Goal: Task Accomplishment & Management: Use online tool/utility

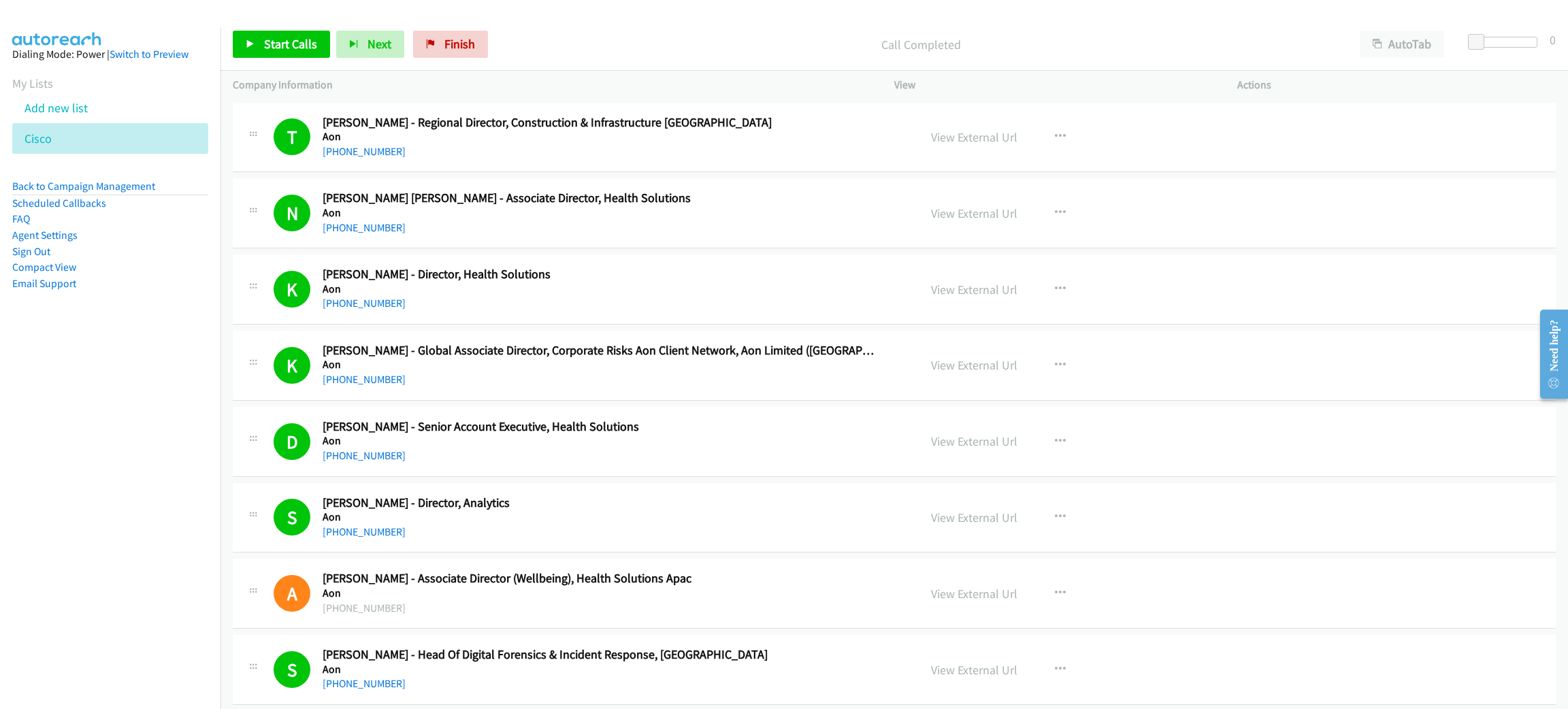
scroll to position [13067, 0]
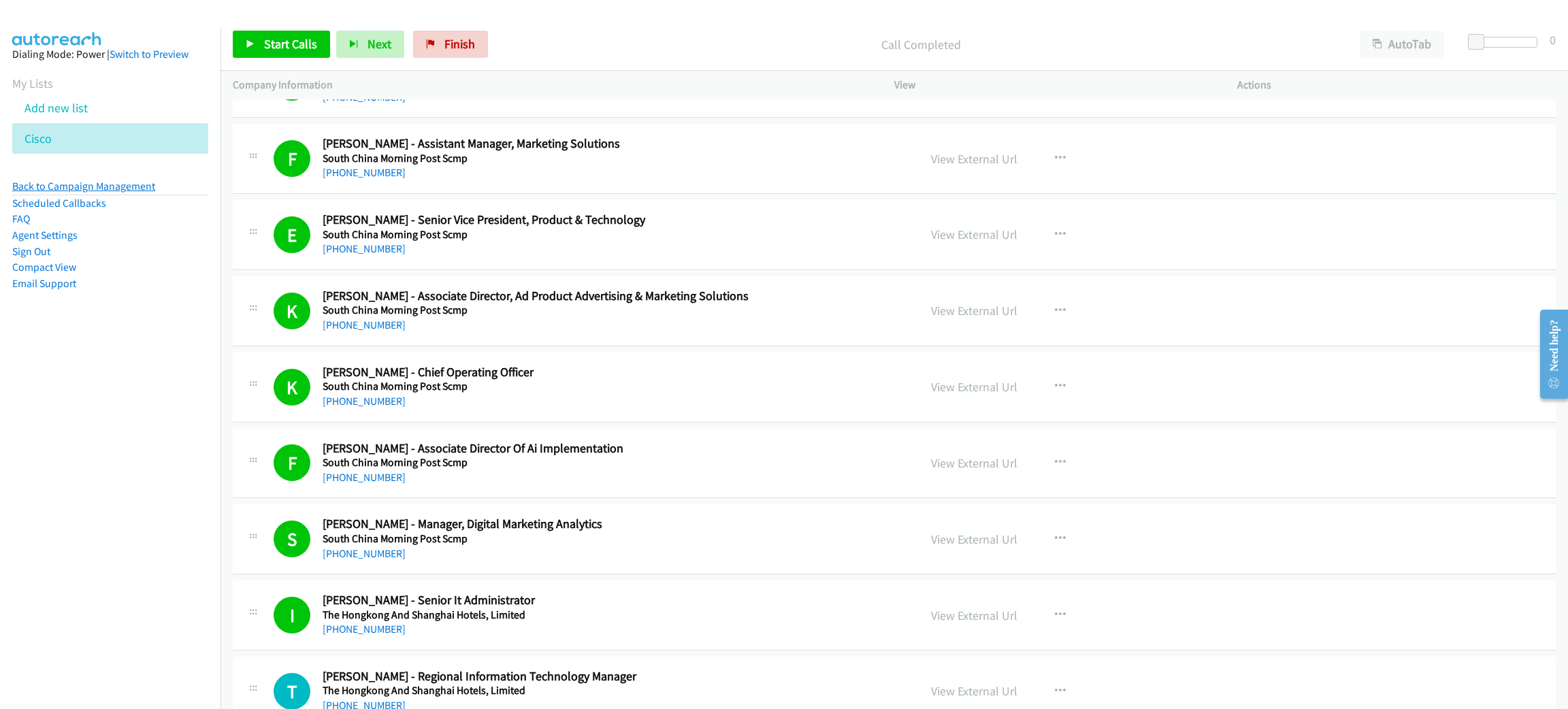
click at [128, 189] on link "Back to Campaign Management" at bounding box center [84, 186] width 143 height 13
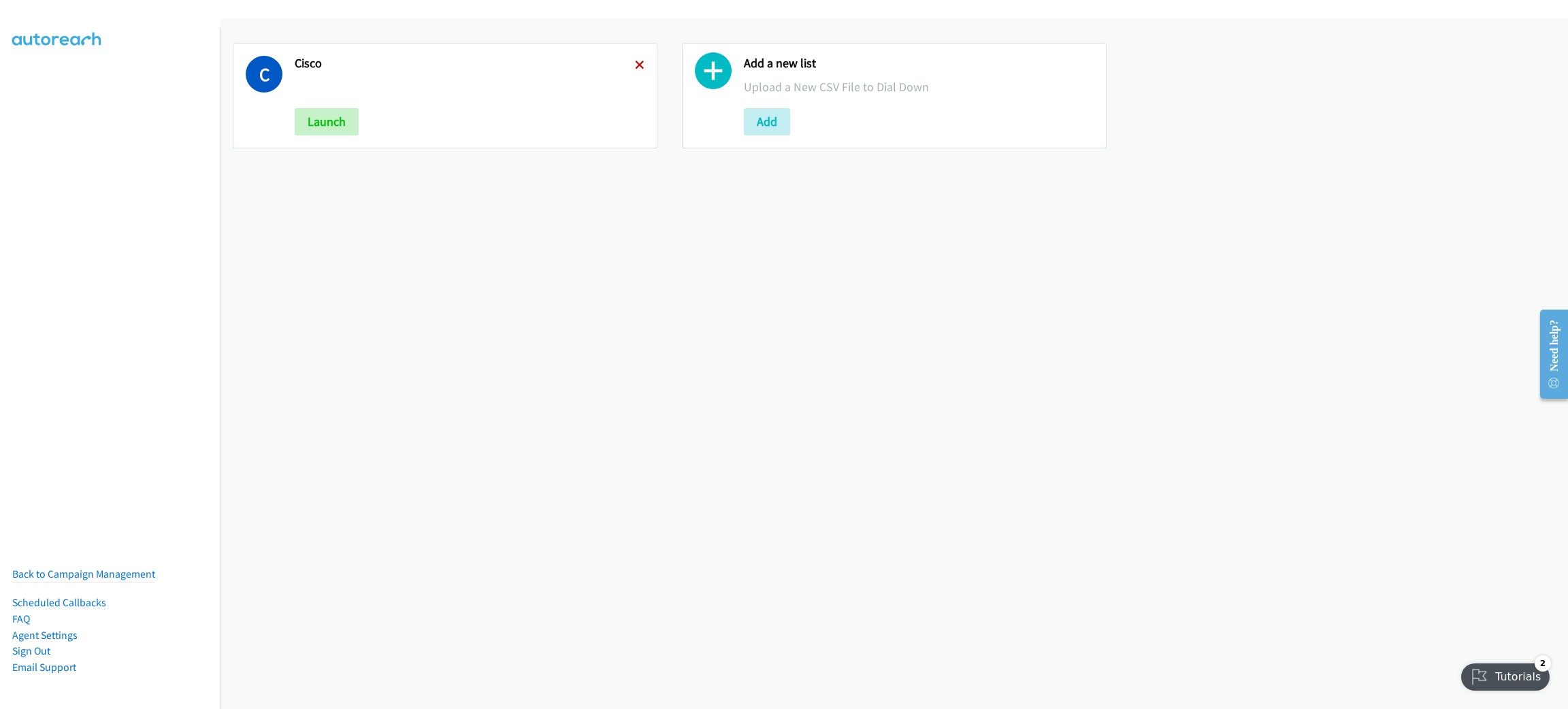
click at [635, 62] on icon at bounding box center [640, 66] width 9 height 9
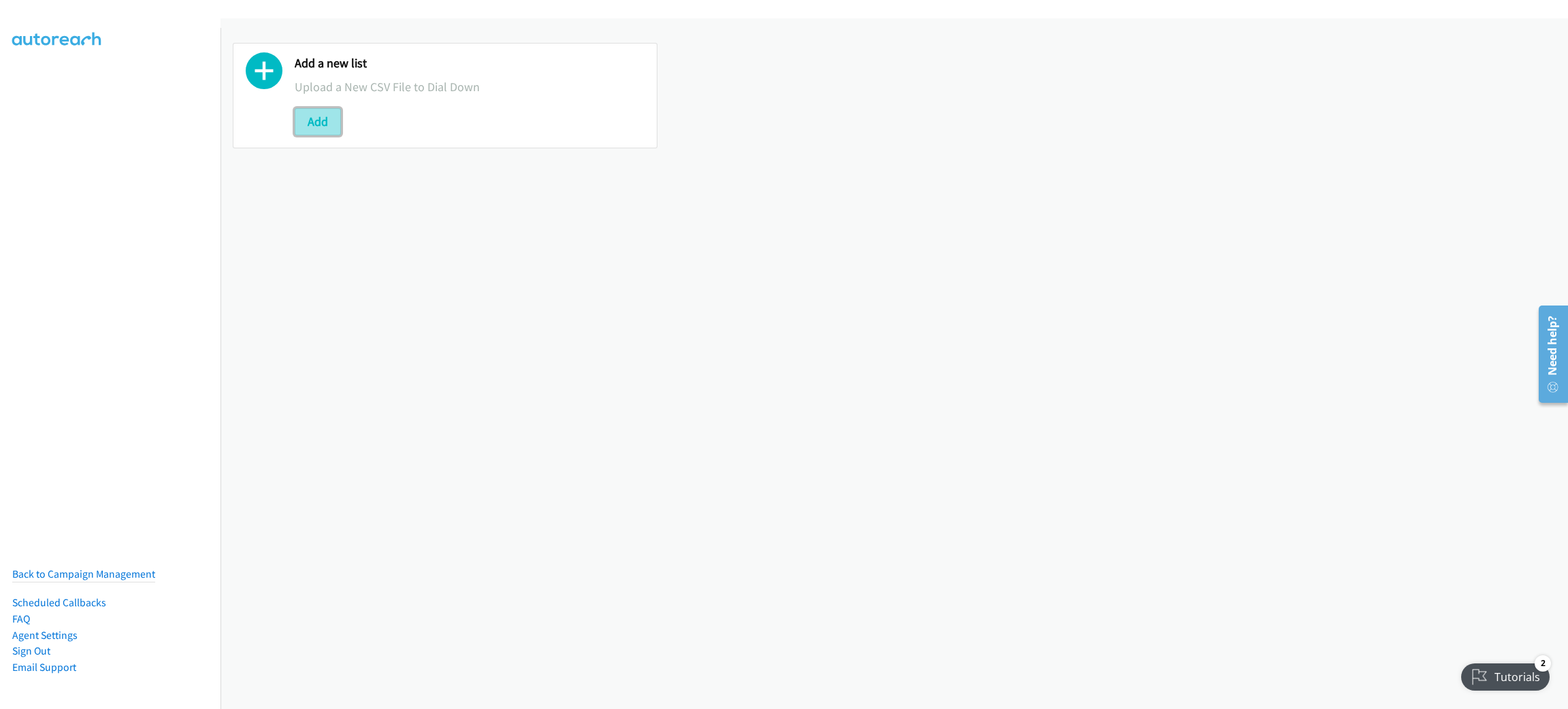
click at [323, 128] on button "Add" at bounding box center [318, 121] width 46 height 27
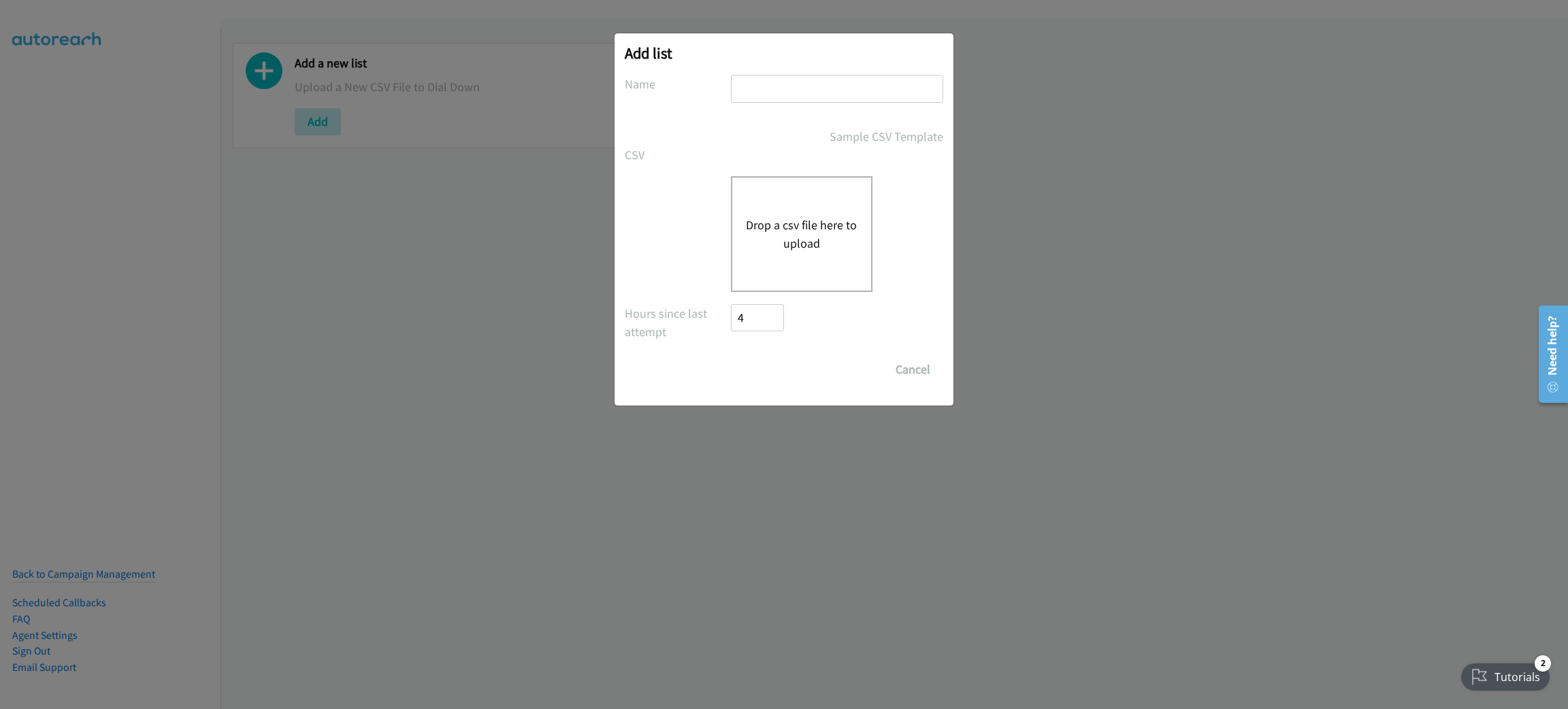
click at [766, 240] on button "Drop a csv file here to upload" at bounding box center [801, 235] width 112 height 37
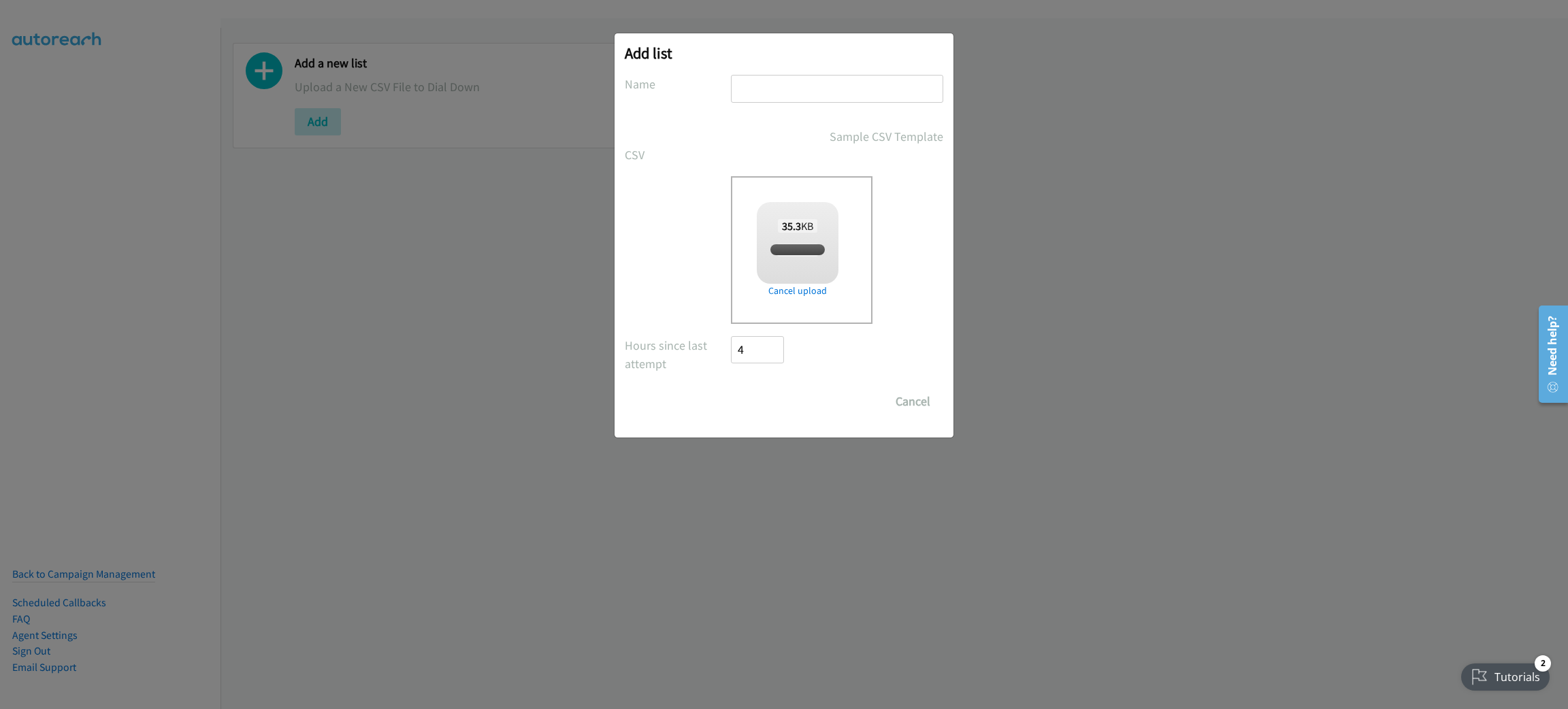
click at [785, 88] on input "text" at bounding box center [837, 88] width 212 height 28
checkbox input "true"
type input "CISCO"
click at [744, 392] on input "Save List" at bounding box center [767, 401] width 72 height 27
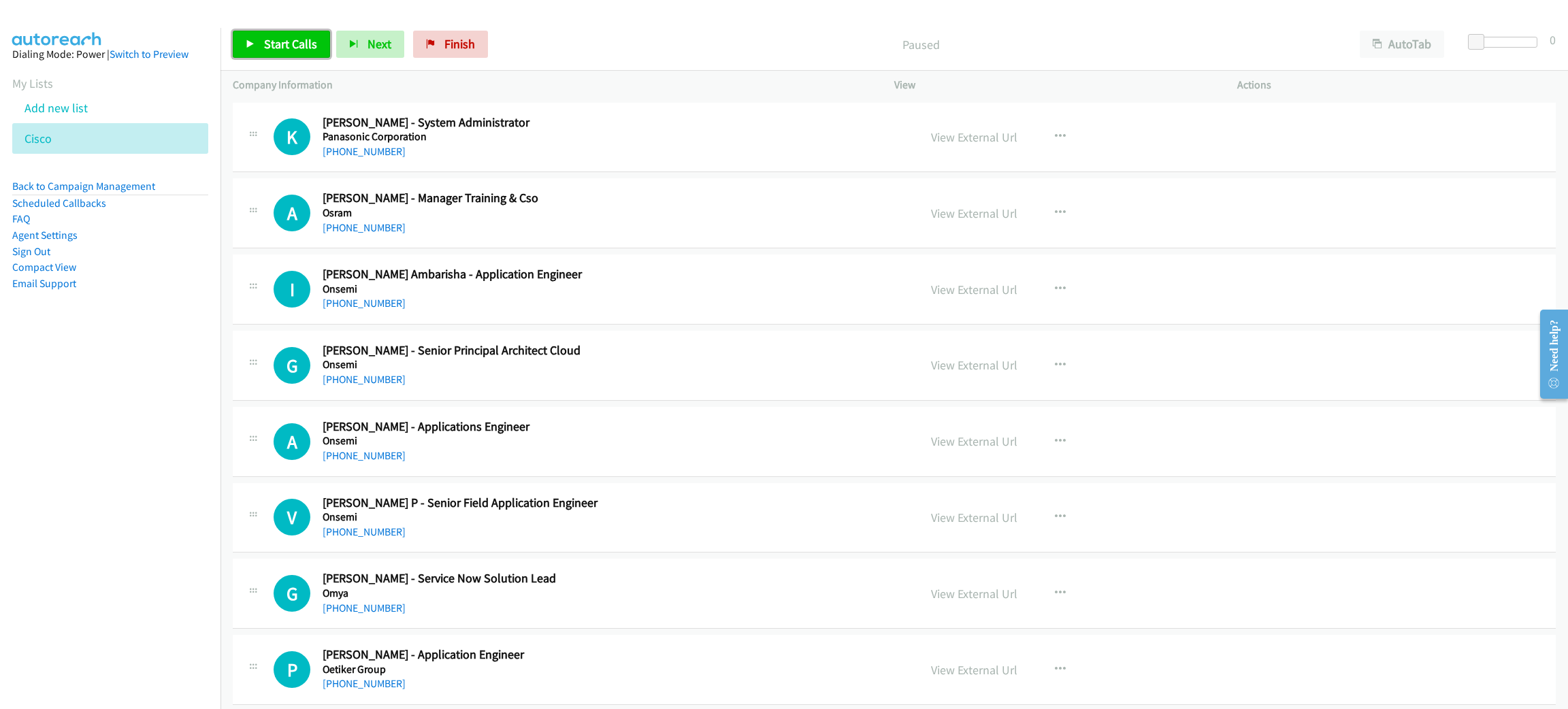
click at [303, 38] on span "Start Calls" at bounding box center [290, 44] width 53 height 15
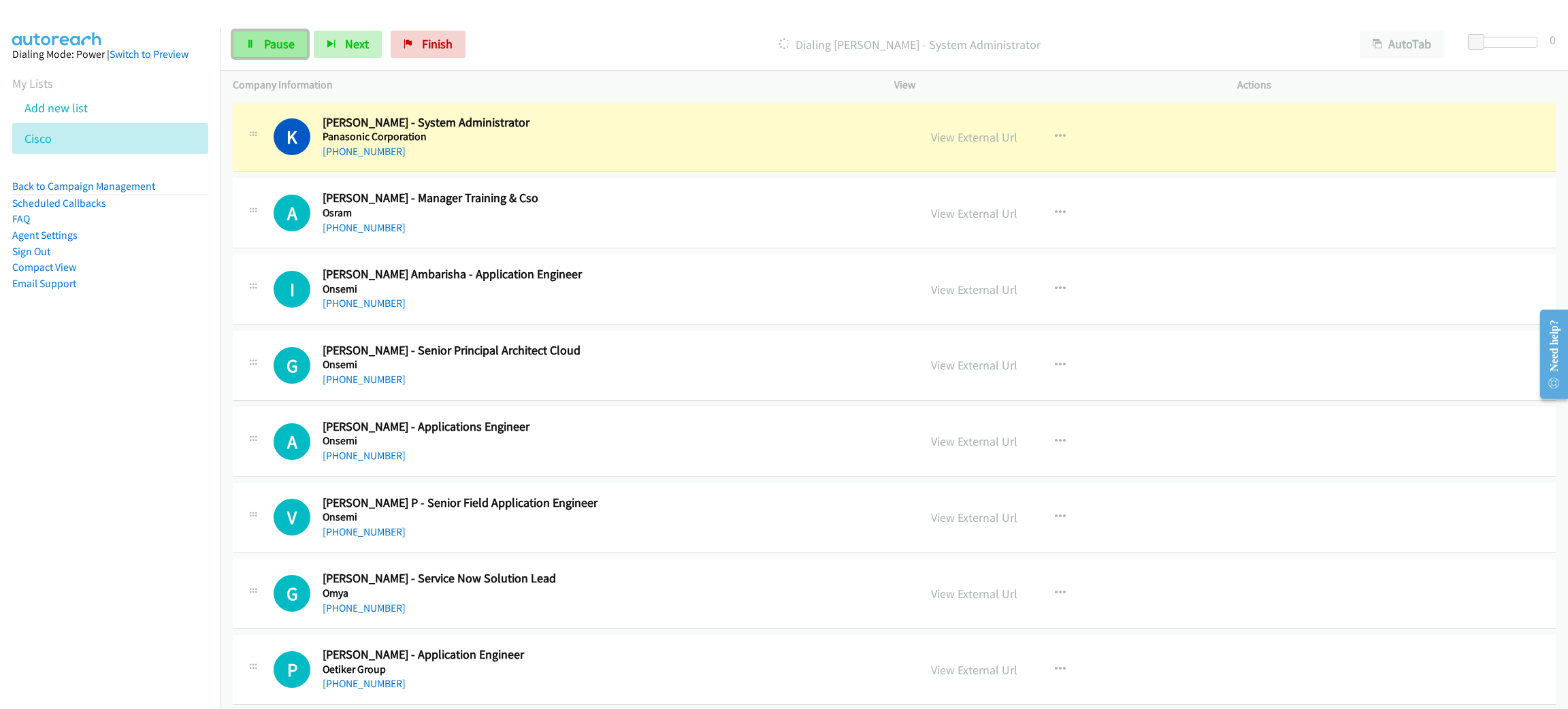
click at [269, 44] on span "Pause" at bounding box center [279, 44] width 31 height 15
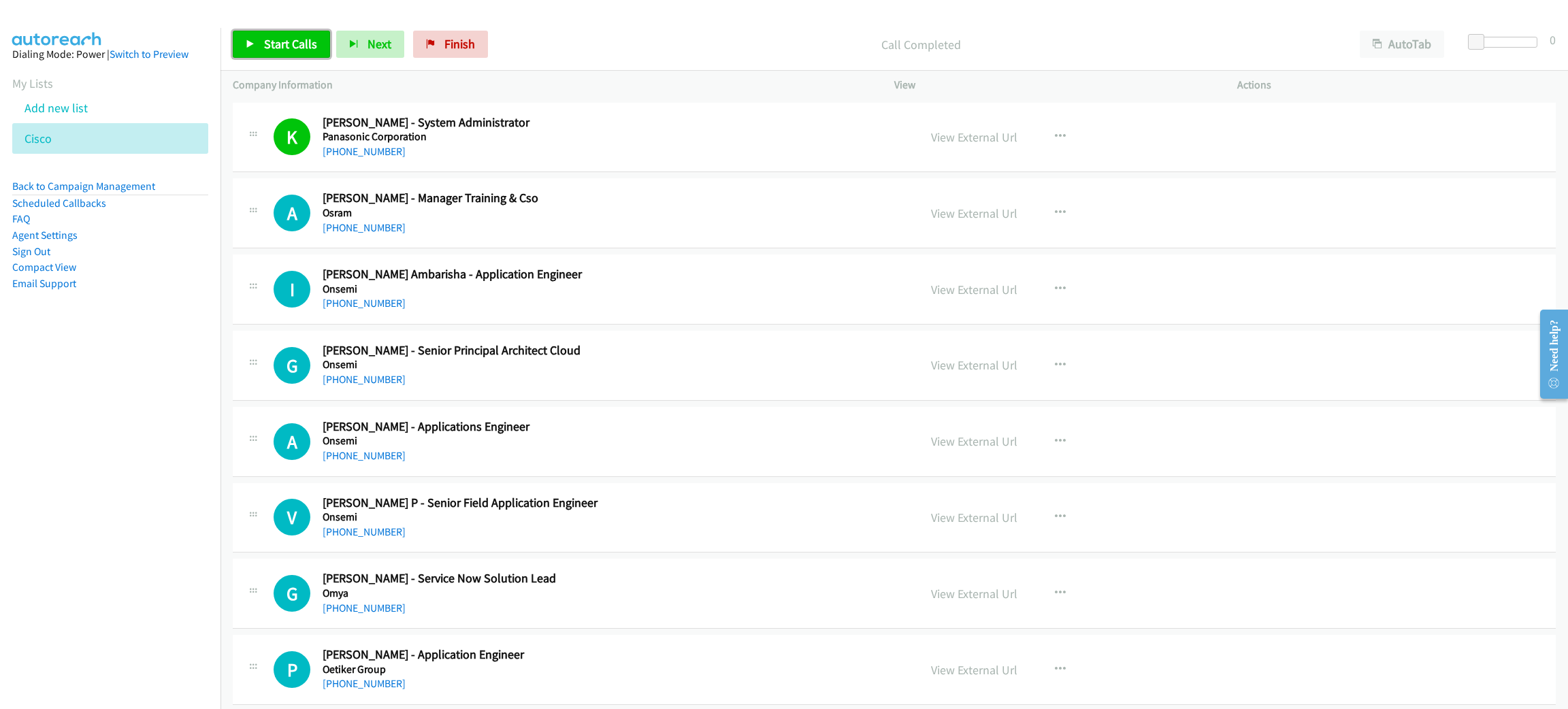
click at [289, 43] on span "Start Calls" at bounding box center [290, 44] width 53 height 15
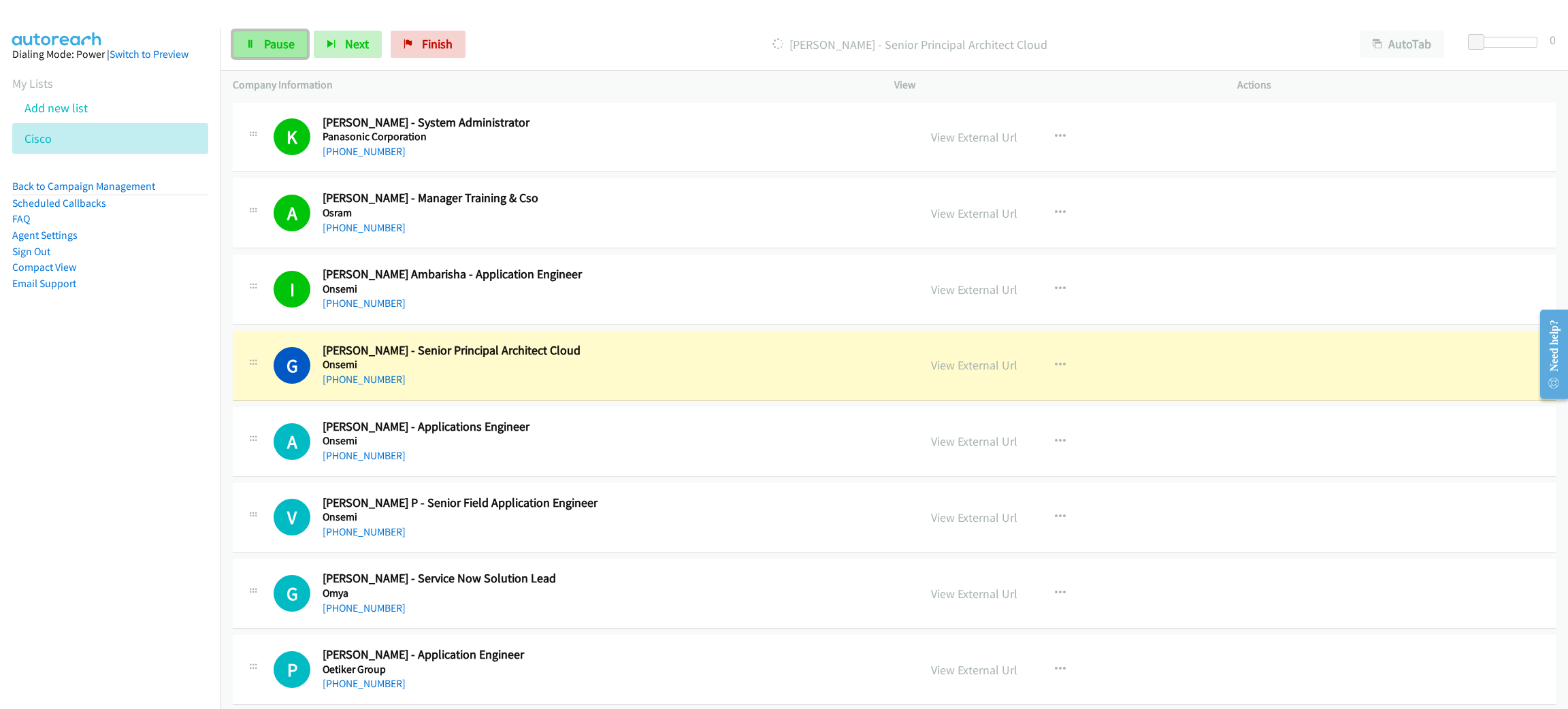
click at [281, 34] on link "Pause" at bounding box center [270, 44] width 75 height 27
click at [965, 365] on link "View External Url" at bounding box center [974, 365] width 86 height 15
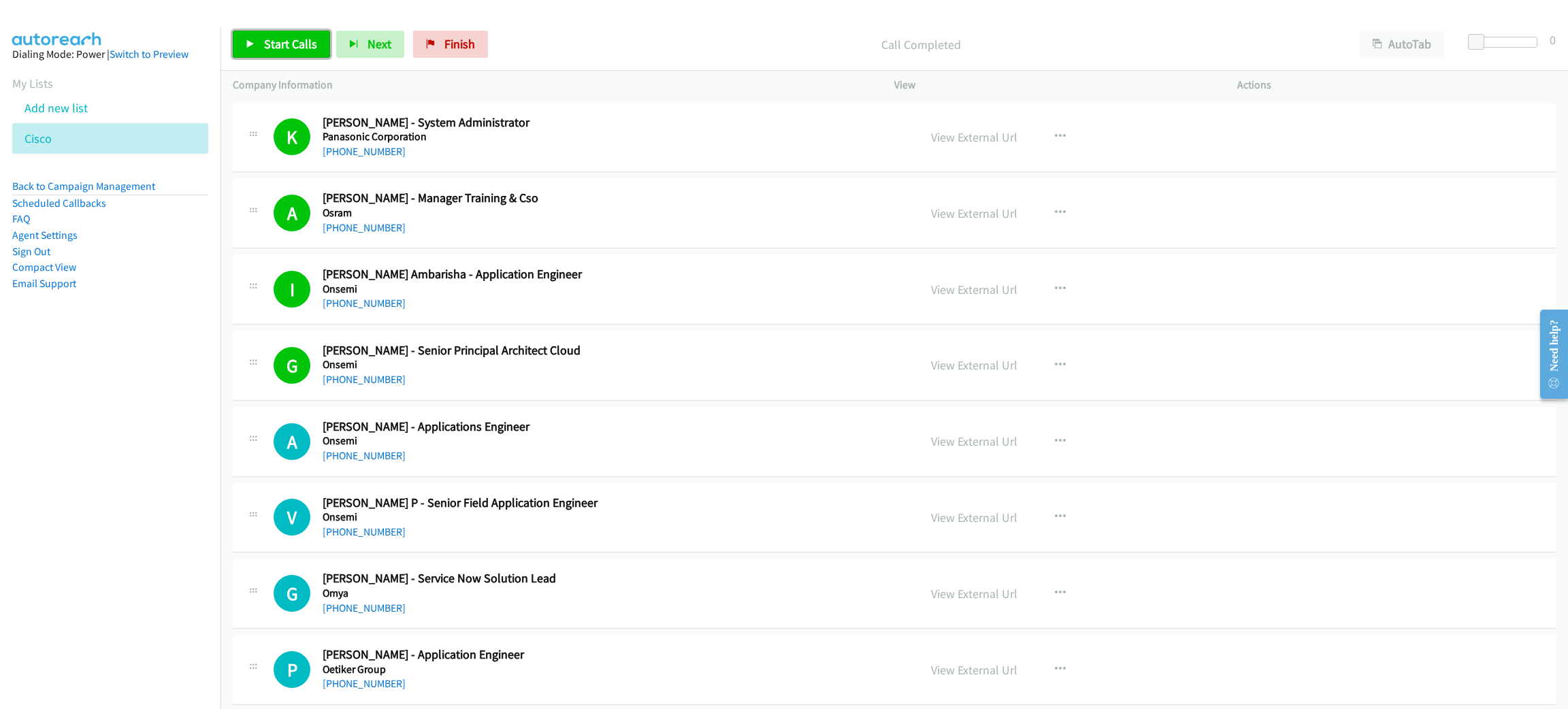
click at [284, 41] on span "Start Calls" at bounding box center [290, 44] width 53 height 15
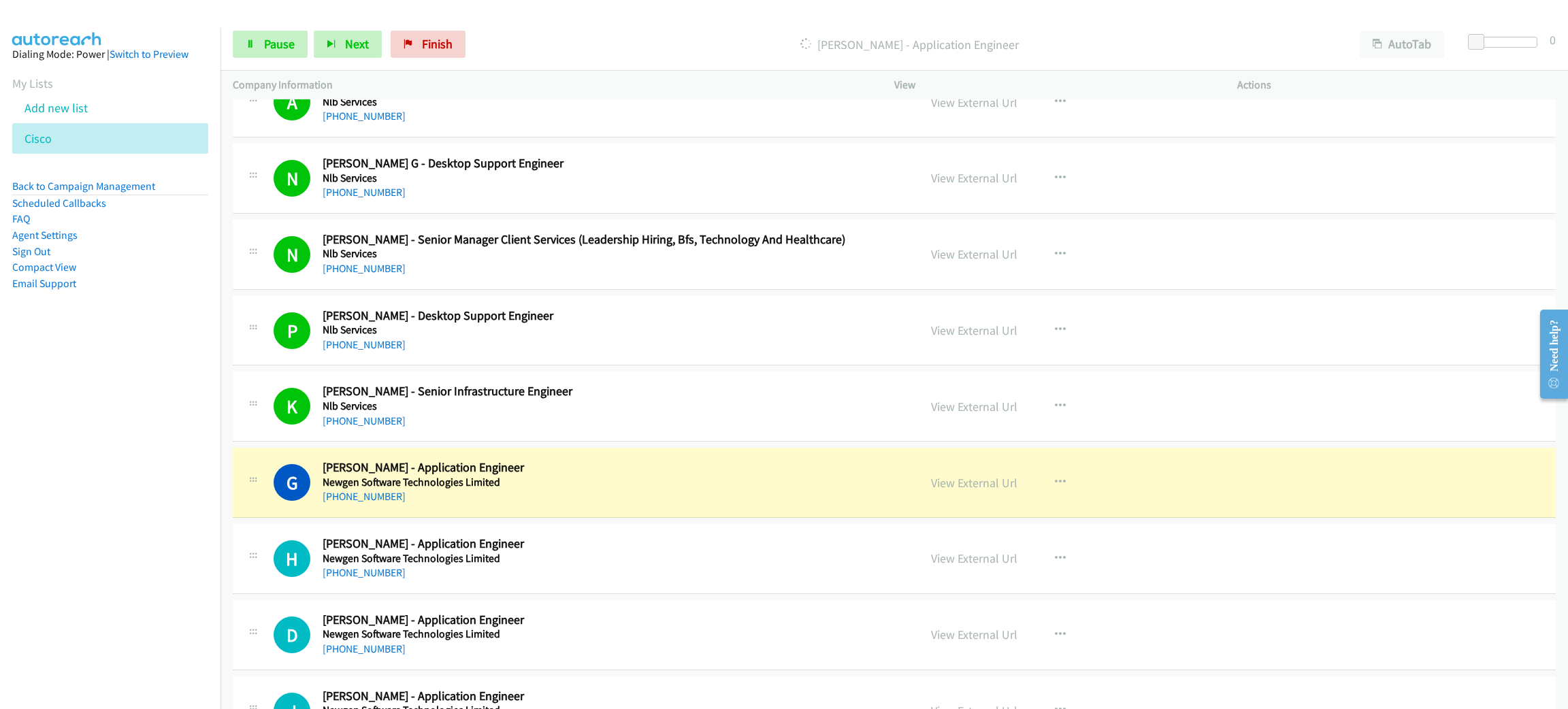
scroll to position [1837, 0]
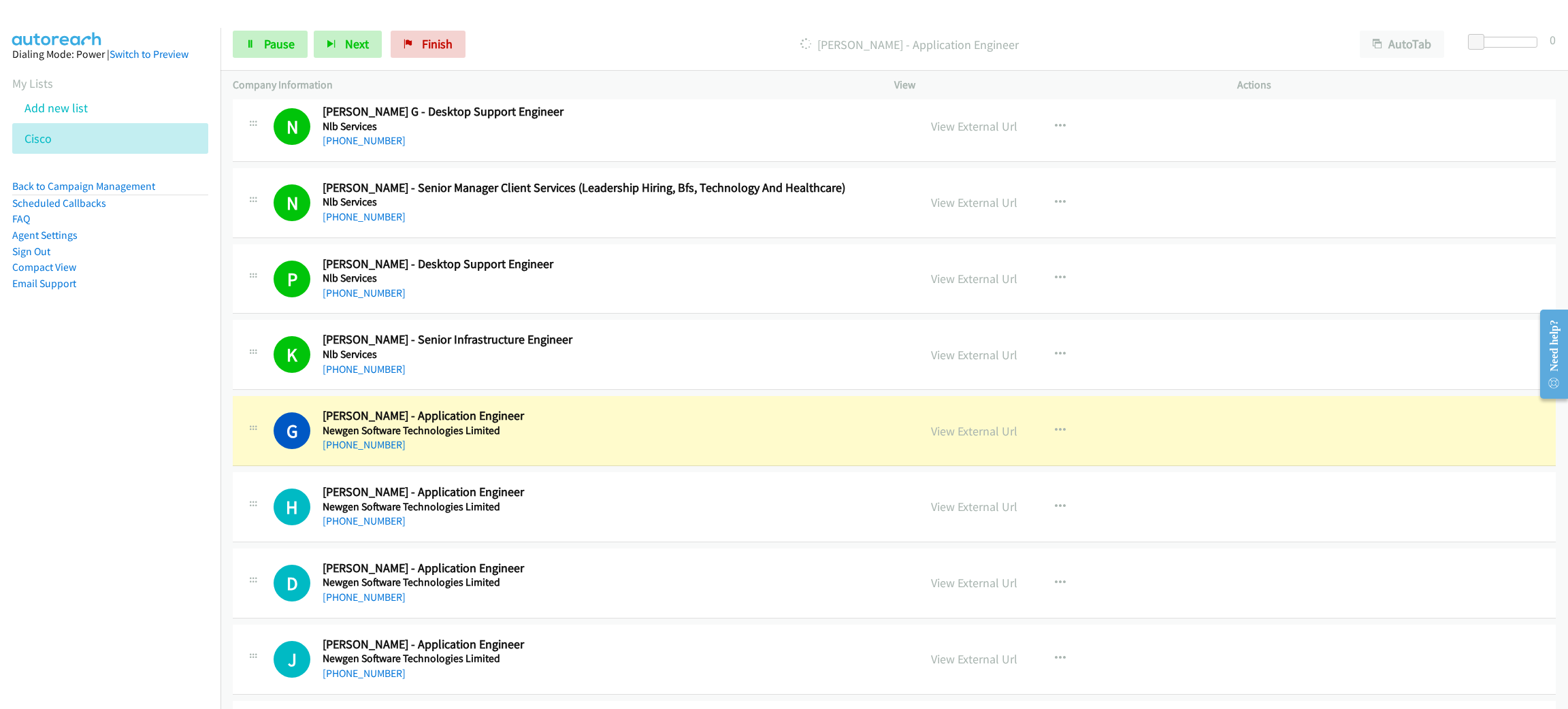
drag, startPoint x: 651, startPoint y: 415, endPoint x: 697, endPoint y: 403, distance: 47.5
click at [651, 415] on h2 "[PERSON_NAME] - Application Engineer" at bounding box center [588, 416] width 530 height 15
click at [977, 435] on link "View External Url" at bounding box center [974, 431] width 86 height 15
click at [264, 44] on span "Pause" at bounding box center [279, 44] width 31 height 15
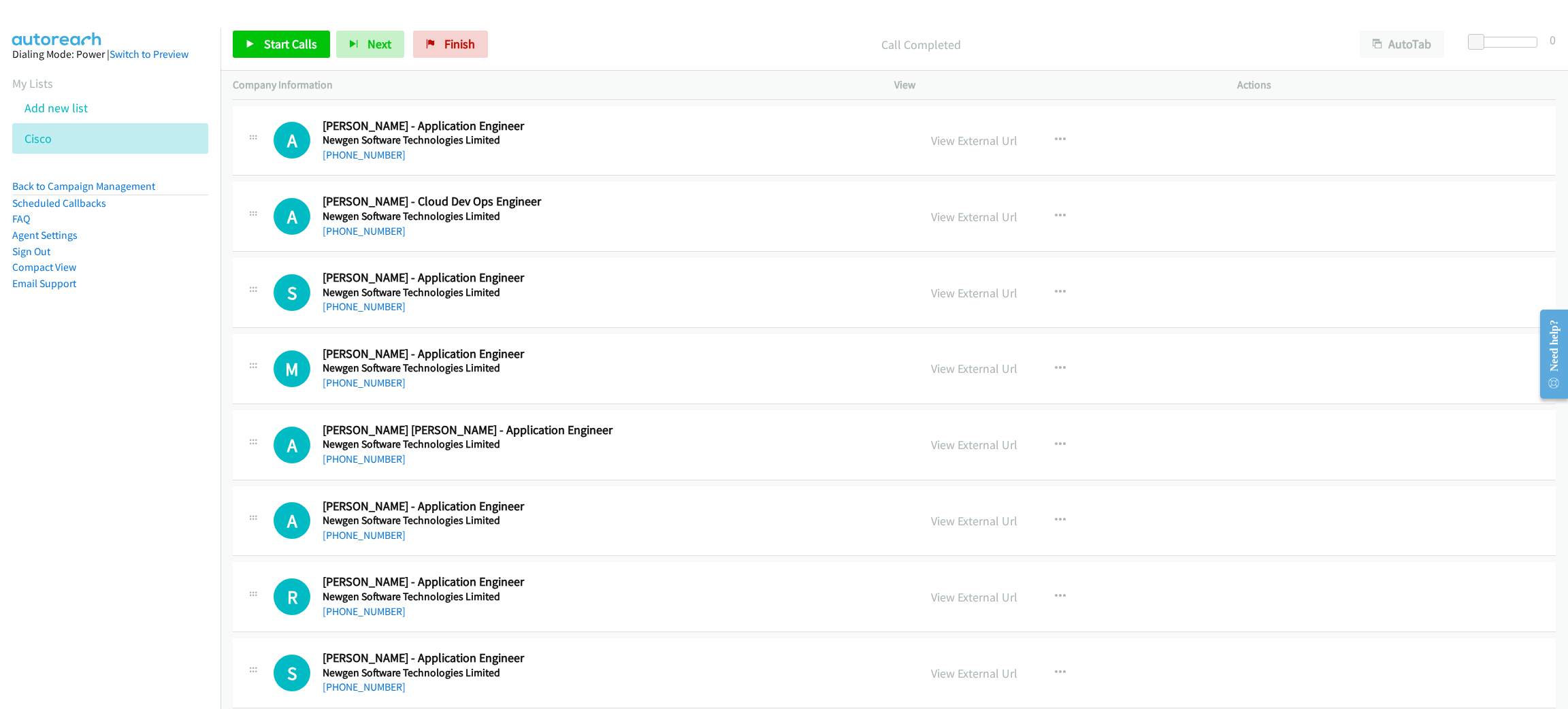
scroll to position [5001, 0]
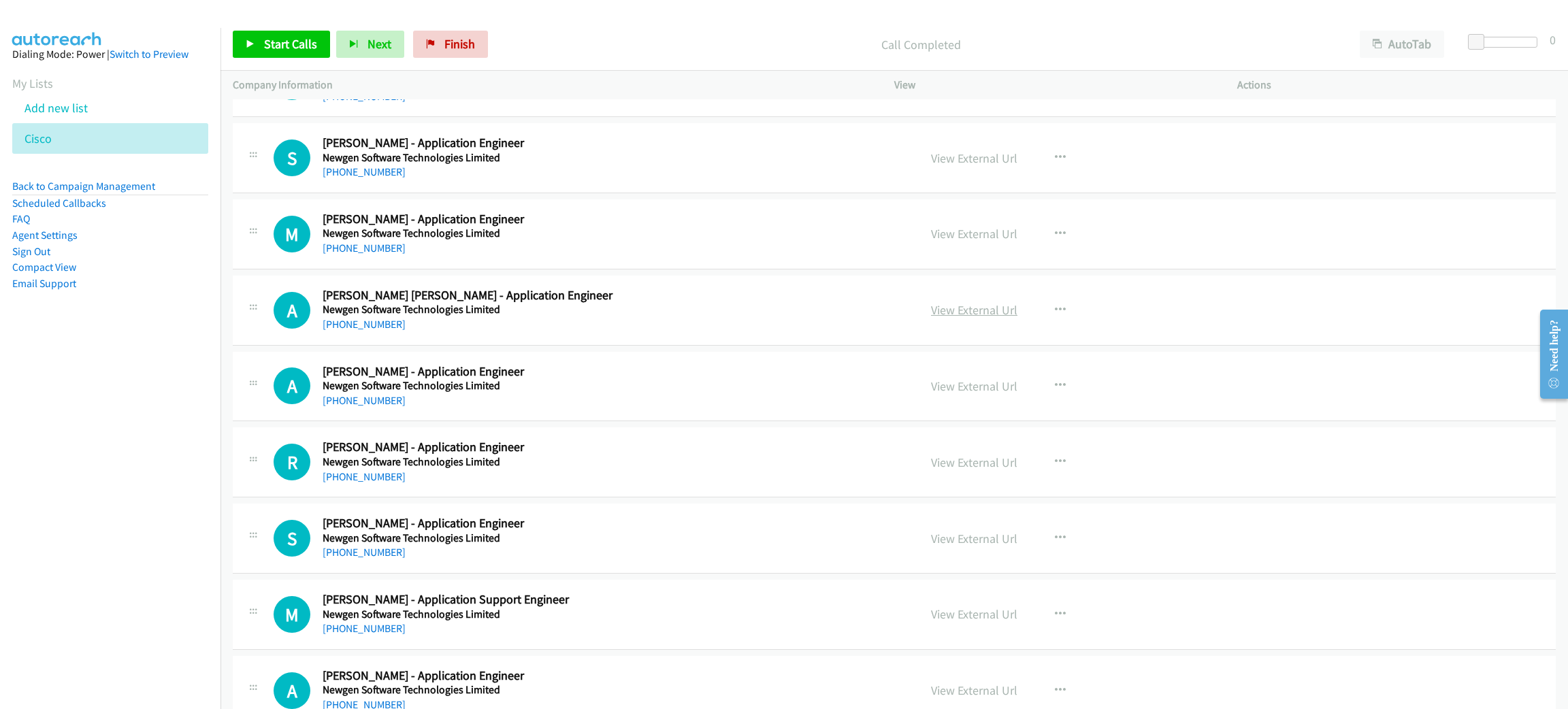
click at [974, 312] on link "View External Url" at bounding box center [974, 310] width 86 height 15
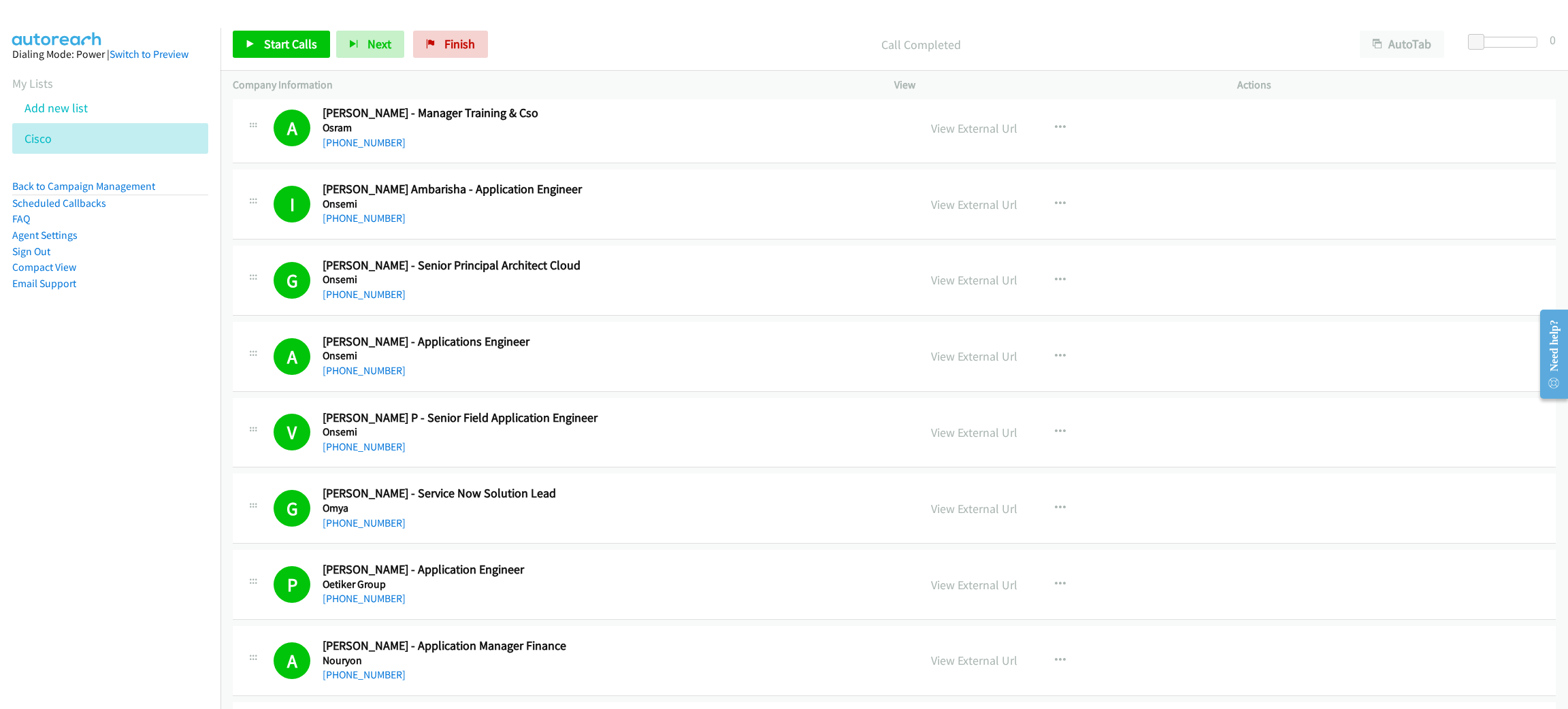
scroll to position [0, 0]
